Goal: Task Accomplishment & Management: Use online tool/utility

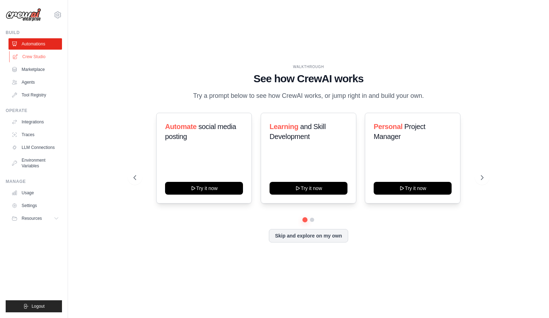
click at [45, 57] on link "Crew Studio" at bounding box center [36, 56] width 54 height 11
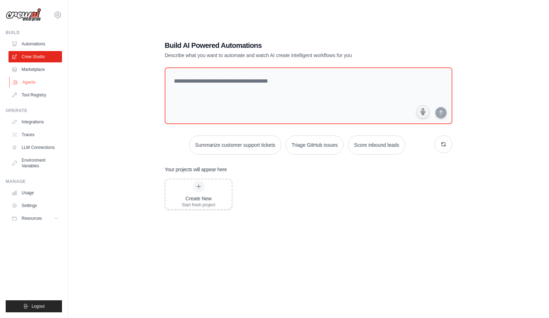
click at [45, 83] on link "Agents" at bounding box center [36, 82] width 54 height 11
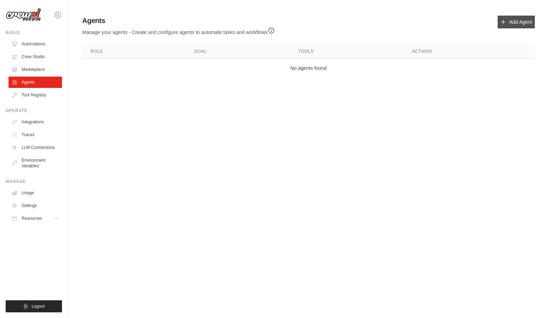
click at [513, 19] on link "Add Agent" at bounding box center [516, 22] width 37 height 13
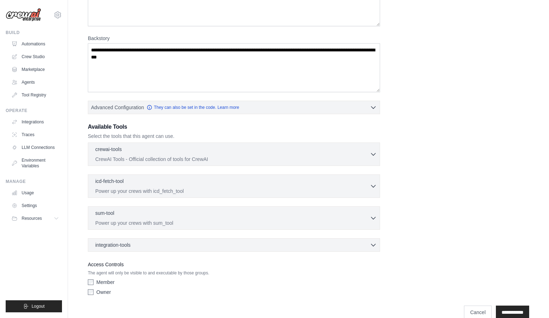
scroll to position [94, 0]
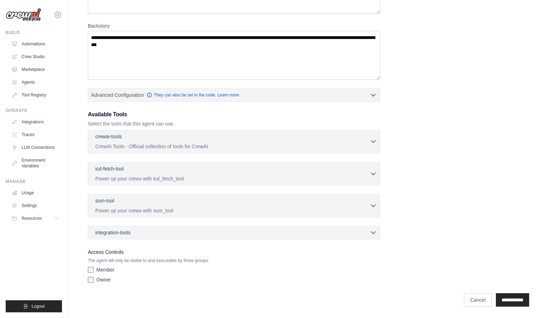
click at [326, 135] on div "crewai-tools 0 selected" at bounding box center [232, 137] width 275 height 9
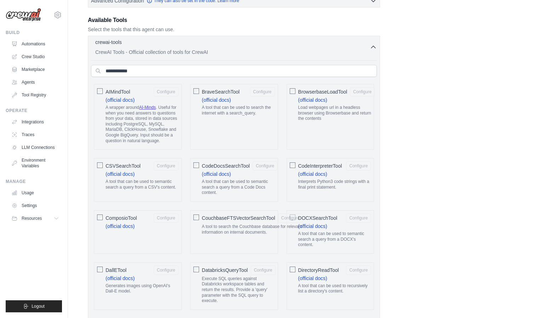
click at [369, 50] on p "CrewAI Tools - Official collection of tools for CrewAI" at bounding box center [232, 52] width 275 height 7
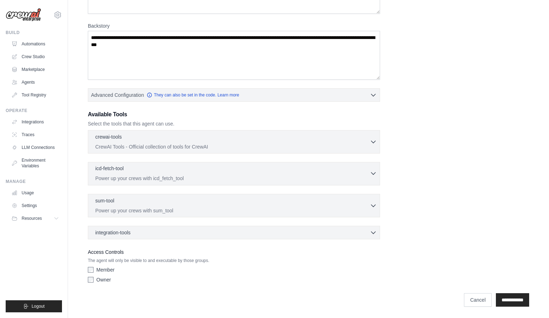
click at [374, 181] on button "icd-fetch-tool 0 selected Power up your crews with icd_fetch_tool" at bounding box center [234, 173] width 286 height 17
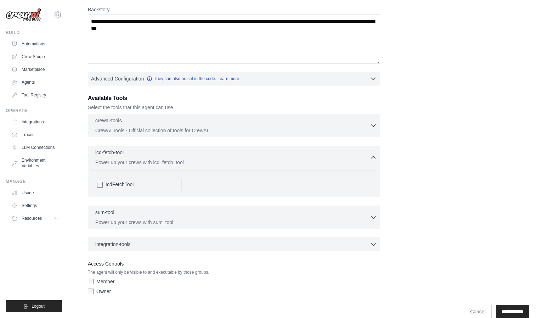
scroll to position [122, 0]
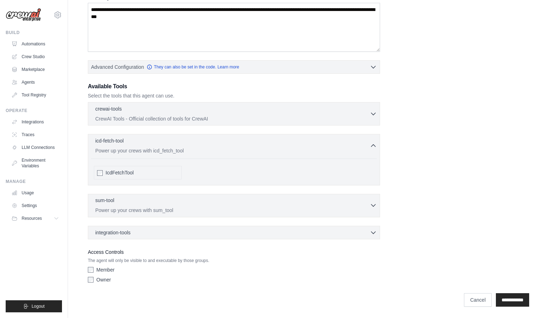
click at [363, 207] on p "Power up your crews with sum_tool" at bounding box center [232, 210] width 275 height 7
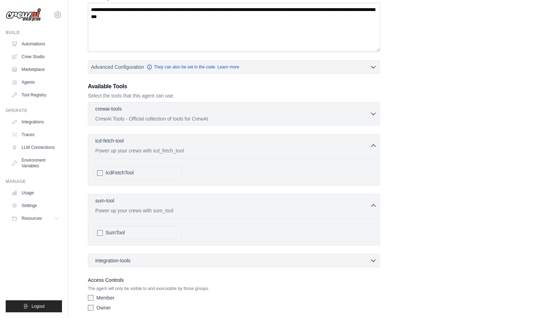
scroll to position [125, 0]
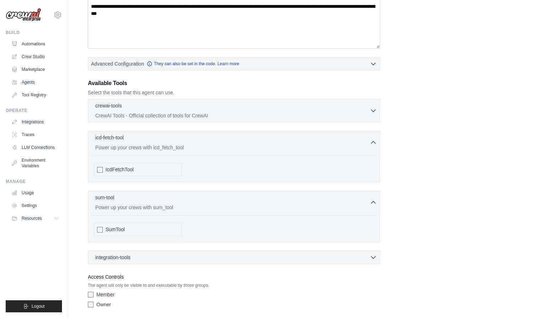
drag, startPoint x: 359, startPoint y: 254, endPoint x: 363, endPoint y: 252, distance: 4.0
click at [359, 254] on div "integration-tools 0 selected" at bounding box center [236, 257] width 282 height 7
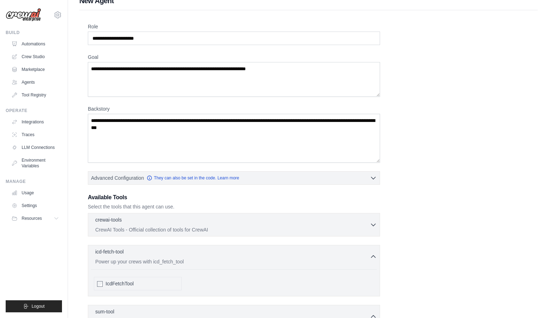
scroll to position [0, 0]
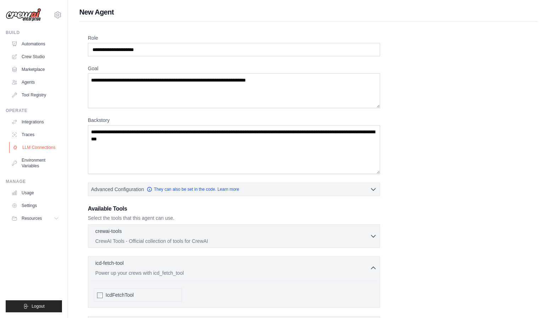
click at [40, 150] on link "LLM Connections" at bounding box center [36, 147] width 54 height 11
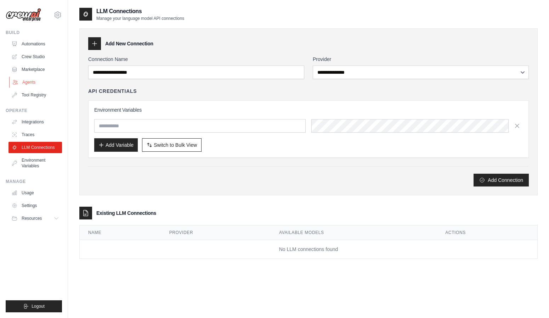
click at [30, 84] on link "Agents" at bounding box center [36, 82] width 54 height 11
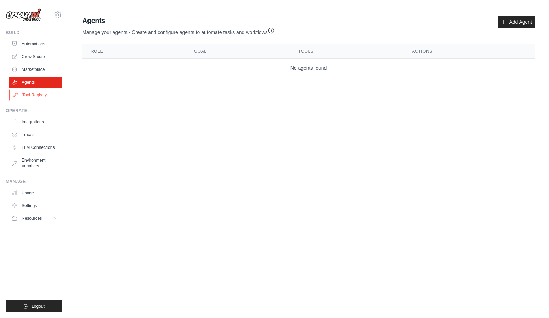
click at [30, 93] on link "Tool Registry" at bounding box center [36, 94] width 54 height 11
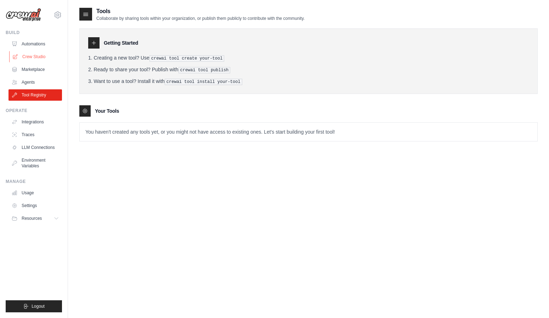
click at [36, 56] on link "Crew Studio" at bounding box center [36, 56] width 54 height 11
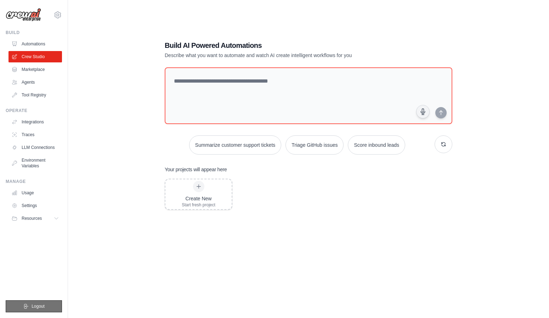
click at [43, 305] on span "Logout" at bounding box center [38, 306] width 13 height 6
